Goal: Task Accomplishment & Management: Manage account settings

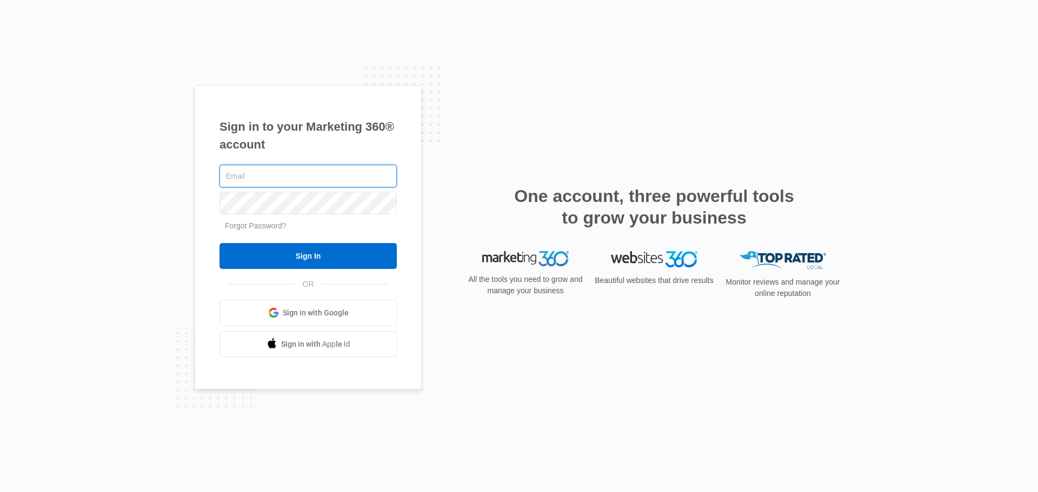
type input "[PERSON_NAME][EMAIL_ADDRESS][DOMAIN_NAME]"
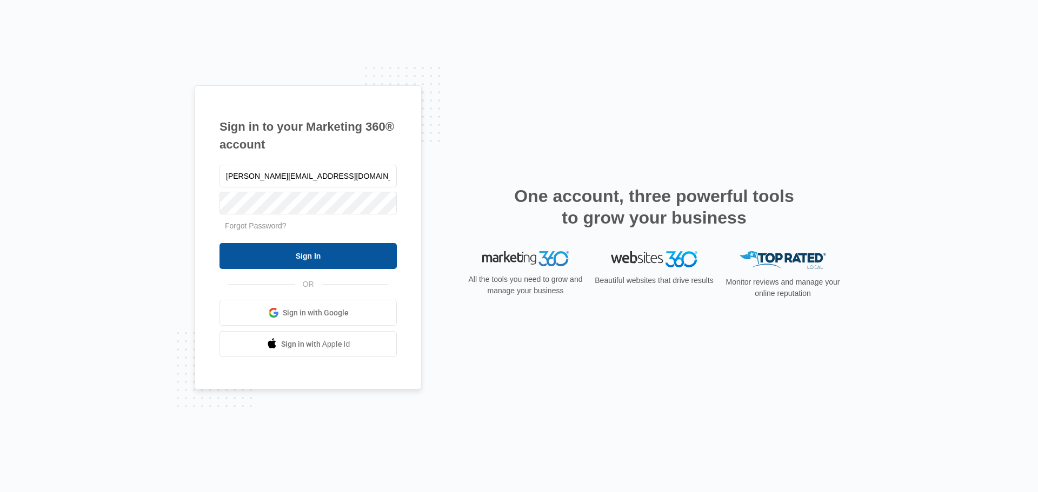
click at [306, 257] on input "Sign In" at bounding box center [307, 256] width 177 height 26
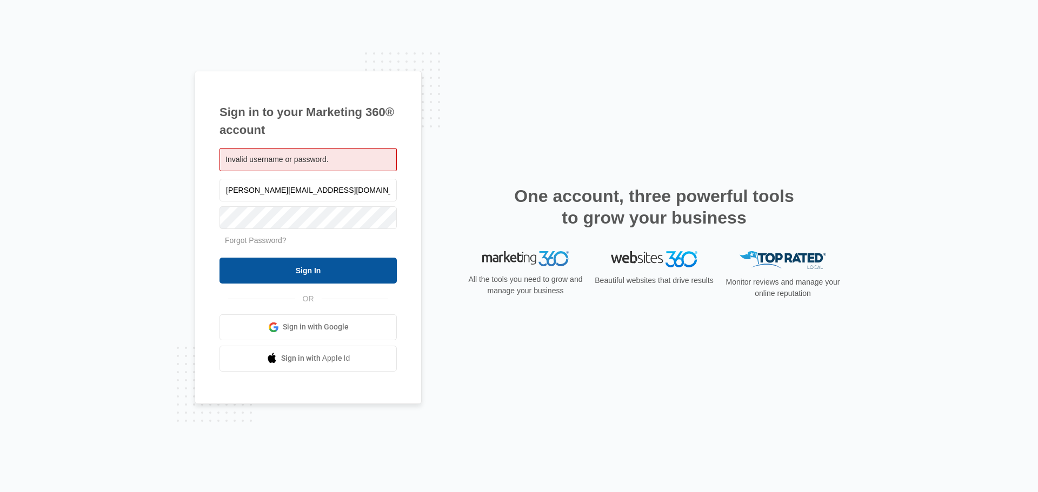
click at [312, 268] on input "Sign In" at bounding box center [307, 271] width 177 height 26
click at [291, 271] on input "Sign In" at bounding box center [307, 271] width 177 height 26
click at [248, 267] on input "Sign In" at bounding box center [307, 271] width 177 height 26
click at [268, 163] on span "Invalid username or password." at bounding box center [276, 159] width 103 height 9
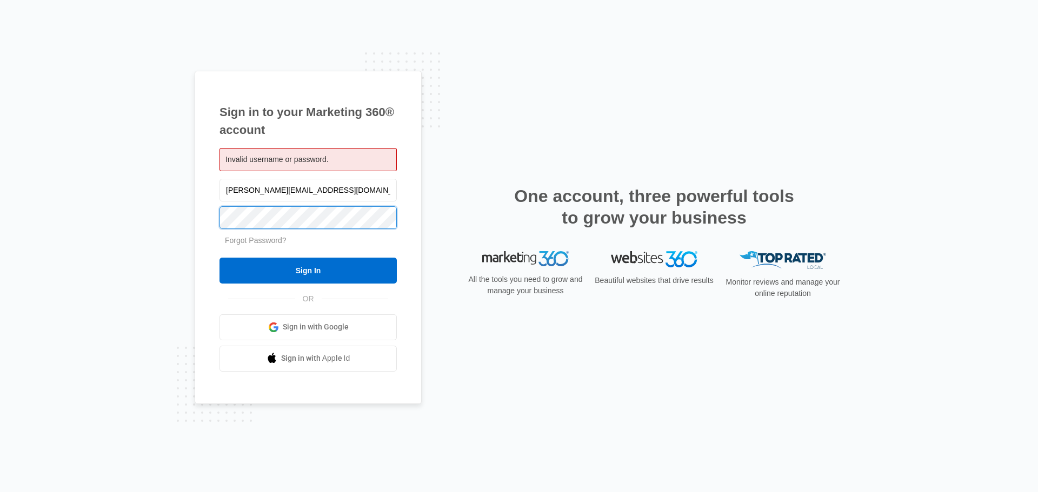
click at [219, 258] on input "Sign In" at bounding box center [307, 271] width 177 height 26
